Goal: Transaction & Acquisition: Purchase product/service

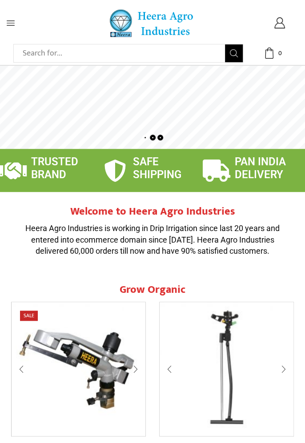
click at [39, 52] on input "Search input" at bounding box center [121, 53] width 207 height 18
type input "China drip irrigation"
click at [225, 44] on button "Search" at bounding box center [234, 53] width 18 height 18
click at [14, 25] on icon at bounding box center [11, 22] width 8 height 5
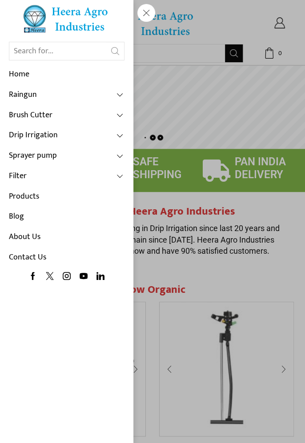
click at [30, 139] on link "Drip Irrigation" at bounding box center [67, 135] width 116 height 20
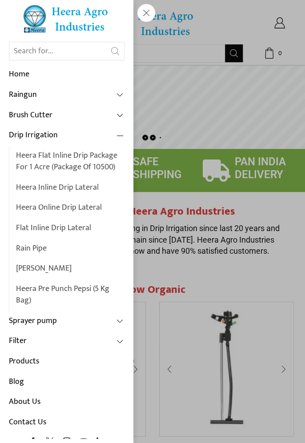
click at [46, 164] on link "Heera Flat Inline Drip Package For 1 Acre (Package of 10500)" at bounding box center [70, 162] width 108 height 32
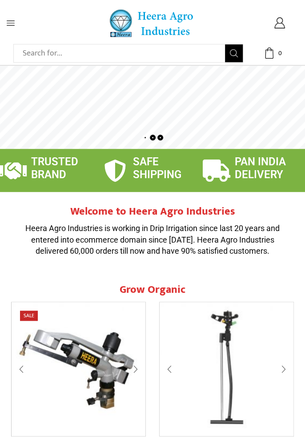
click at [16, 20] on span at bounding box center [25, 23] width 37 height 8
click at [9, 25] on icon at bounding box center [11, 22] width 8 height 5
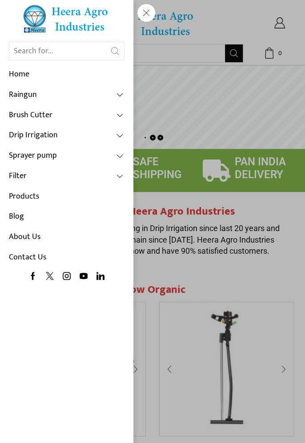
click at [121, 135] on span at bounding box center [120, 136] width 8 height 8
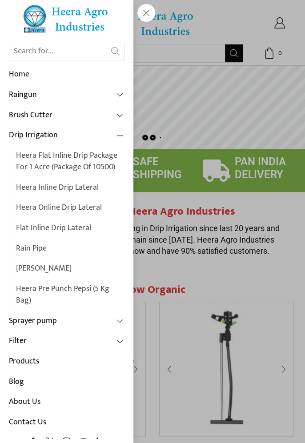
click at [73, 189] on link "Heera Inline Drip Lateral" at bounding box center [70, 188] width 108 height 20
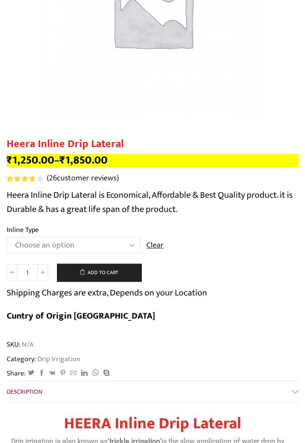
scroll to position [211, 0]
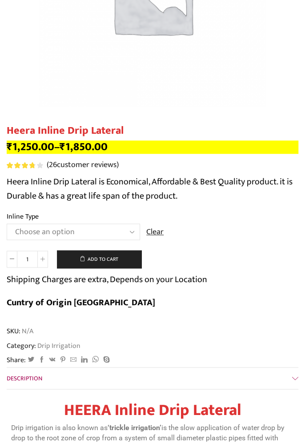
click at [130, 235] on select "Choose an option Heera Inline 12 MM (30CM) Heera Inline 12 MM (38CM) Heera Inli…" at bounding box center [73, 232] width 133 height 16
select select "Heera Inline 16 MM (60CM)"
click at [7, 224] on select "Choose an option Heera Inline 12 MM (30CM) Heera Inline 12 MM (38CM) Heera Inli…" at bounding box center [73, 232] width 133 height 16
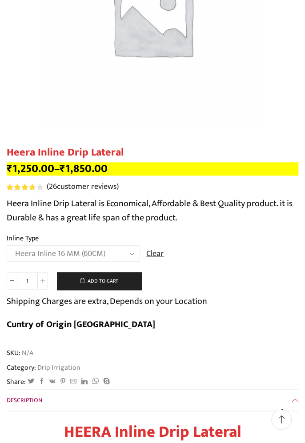
scroll to position [191, 0]
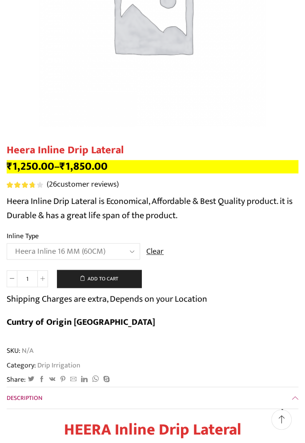
click at [108, 280] on button "Add to cart" at bounding box center [99, 279] width 84 height 18
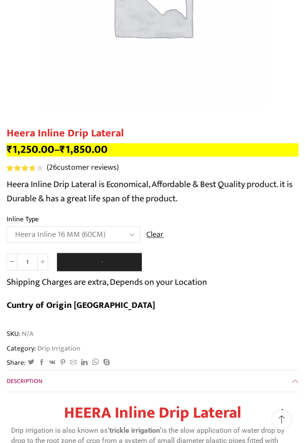
scroll to position [220, 0]
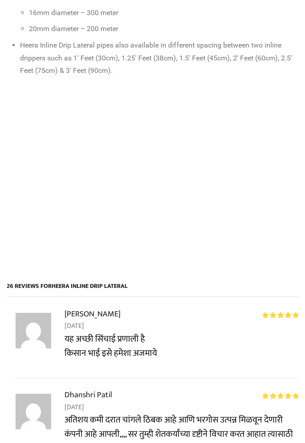
scroll to position [827, 0]
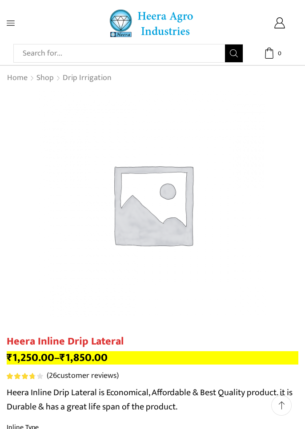
scroll to position [134, 0]
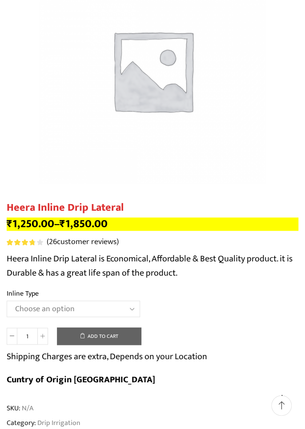
click at [131, 309] on select "Choose an option Heera Inline 12 MM (30CM) Heera Inline 12 MM (38CM) Heera Inli…" at bounding box center [73, 308] width 133 height 16
click at [7, 300] on select "Choose an option Heera Inline 12 MM (30CM) Heera Inline 12 MM (38CM) Heera Inli…" at bounding box center [73, 308] width 133 height 16
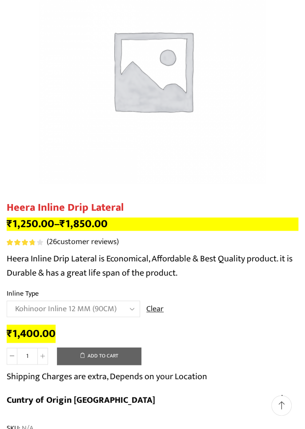
click at [52, 310] on select "Choose an option Heera Inline 12 MM (30CM) Heera Inline 12 MM (38CM) Heera Inli…" at bounding box center [73, 308] width 133 height 16
click at [233, 321] on td "Choose an option Heera Inline 12 MM (30CM) Heera Inline 12 MM (38CM) Heera Inli…" at bounding box center [153, 312] width 292 height 24
click at [64, 311] on select "Choose an option Heera Inline 12 MM (30CM) Heera Inline 12 MM (38CM) Heera Inli…" at bounding box center [73, 308] width 133 height 16
click at [7, 300] on select "Choose an option Heera Inline 12 MM (30CM) Heera Inline 12 MM (38CM) Heera Inli…" at bounding box center [73, 308] width 133 height 16
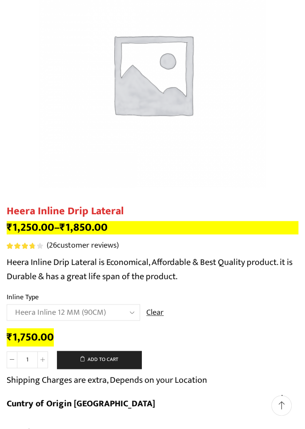
scroll to position [127, 0]
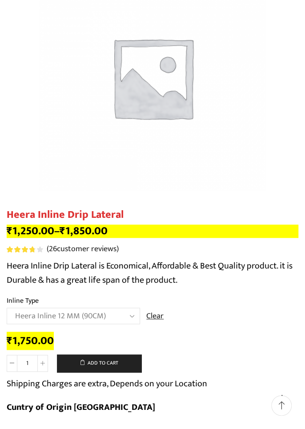
click at [110, 318] on select "Choose an option Heera Inline 12 MM (30CM) Heera Inline 12 MM (38CM) Heera Inli…" at bounding box center [73, 316] width 133 height 16
click at [7, 308] on select "Choose an option Heera Inline 12 MM (30CM) Heera Inline 12 MM (38CM) Heera Inli…" at bounding box center [73, 316] width 133 height 16
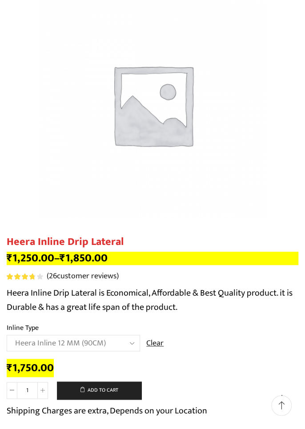
scroll to position [102, 0]
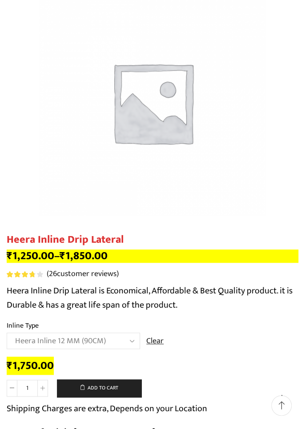
click at [121, 342] on select "Choose an option Heera Inline 12 MM (30CM) Heera Inline 12 MM (38CM) Heera Inli…" at bounding box center [73, 340] width 133 height 16
click at [7, 333] on select "Choose an option Heera Inline 12 MM (30CM) Heera Inline 12 MM (38CM) Heera Inli…" at bounding box center [73, 340] width 133 height 16
select select "Kohinoor Inline 12 MM (90CM)"
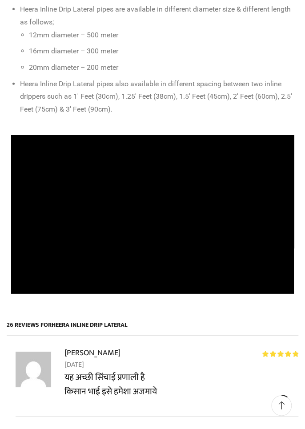
scroll to position [781, 0]
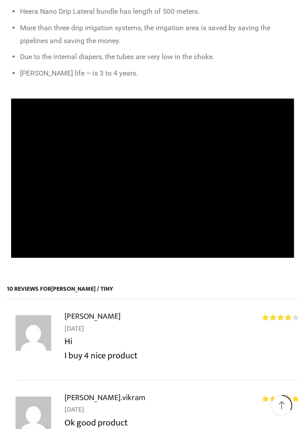
scroll to position [669, 0]
